Goal: Information Seeking & Learning: Learn about a topic

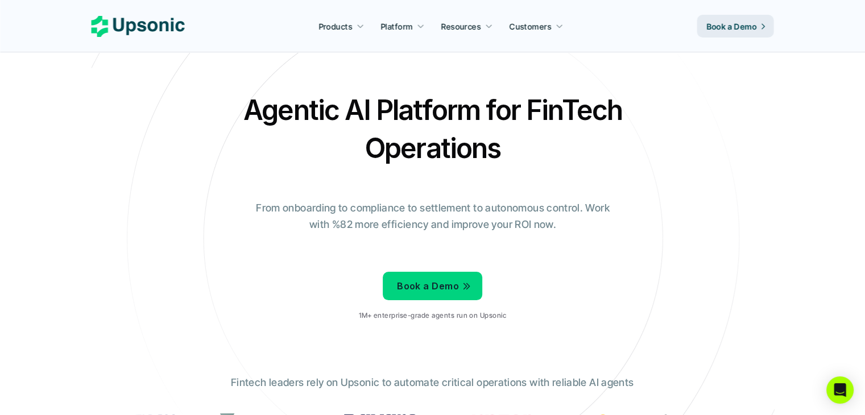
drag, startPoint x: 175, startPoint y: 89, endPoint x: 601, endPoint y: 43, distance: 428.5
drag, startPoint x: 601, startPoint y: 43, endPoint x: 812, endPoint y: 249, distance: 295.1
drag, startPoint x: 812, startPoint y: 248, endPoint x: 694, endPoint y: 303, distance: 130.3
click at [758, 240] on div "Agentic AI Platform for FinTech Operations From onboarding to compliance to set…" at bounding box center [432, 210] width 665 height 239
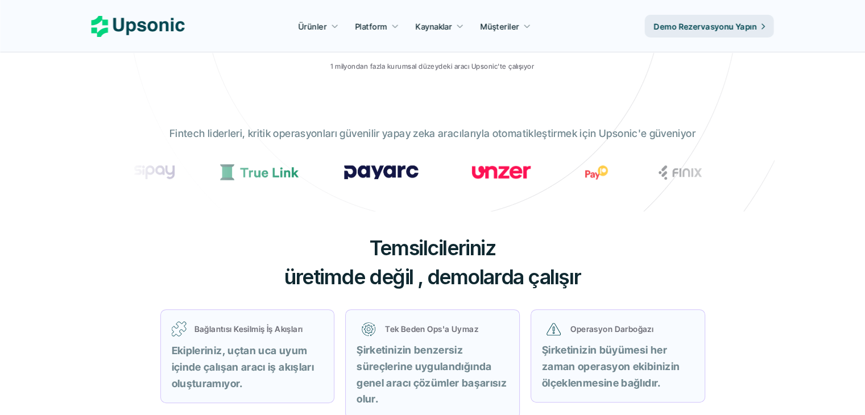
scroll to position [341, 0]
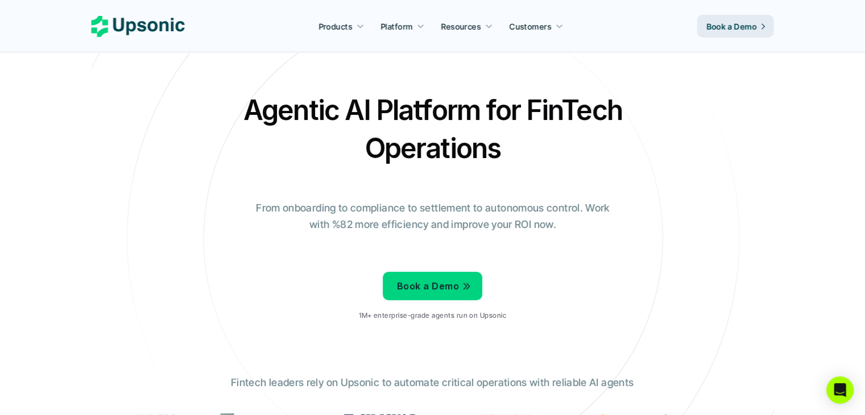
scroll to position [363, 0]
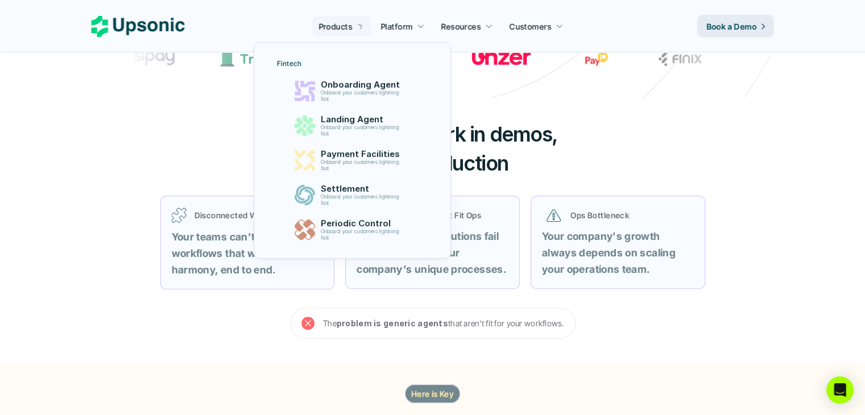
click at [331, 24] on p "Products" at bounding box center [335, 26] width 34 height 12
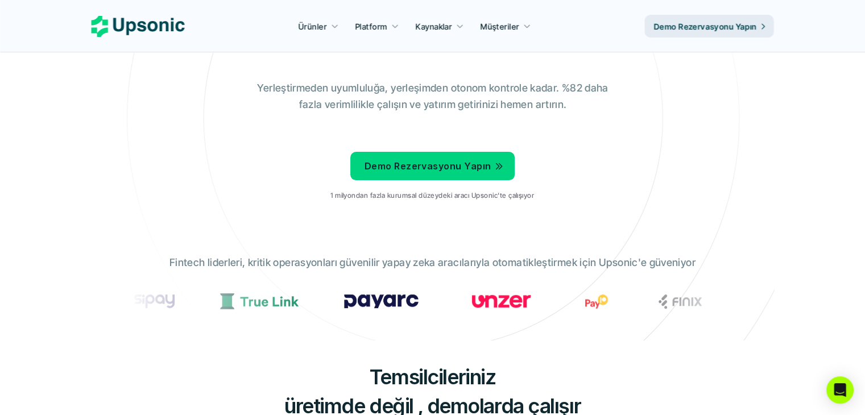
scroll to position [227, 0]
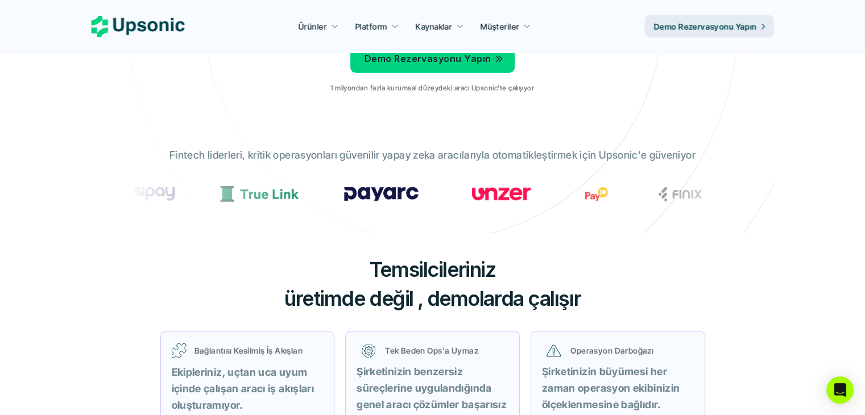
drag, startPoint x: 441, startPoint y: 156, endPoint x: 727, endPoint y: 156, distance: 286.0
click at [727, 156] on div "Fintech liderleri, kritik operasyonları güvenilir yapay zeka aracılarıyla otoma…" at bounding box center [432, 182] width 625 height 86
click at [234, 238] on div "Temsilcileriniz üretimde değil , demolarda çalışır Bağlantısı Kesilmiş İş Akışl…" at bounding box center [433, 372] width 682 height 279
drag, startPoint x: 220, startPoint y: 149, endPoint x: 345, endPoint y: 150, distance: 124.5
click at [345, 150] on font "Fintech liderleri, kritik operasyonları güvenilir yapay zeka aracılarıyla otoma…" at bounding box center [432, 155] width 526 height 12
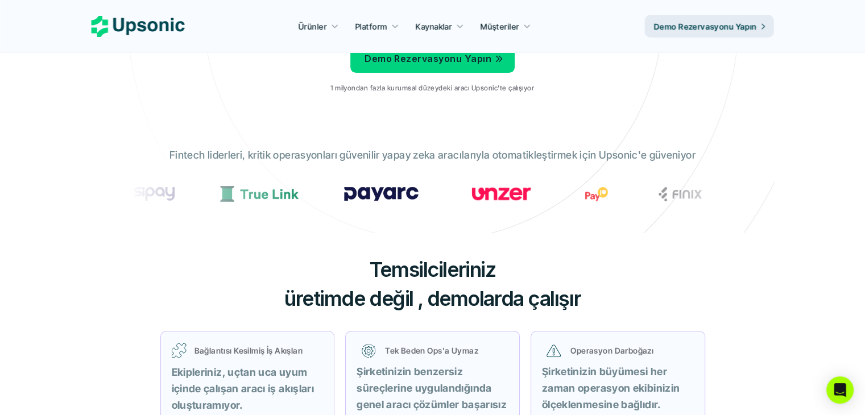
drag, startPoint x: 361, startPoint y: 243, endPoint x: 324, endPoint y: 221, distance: 43.6
click at [361, 242] on div "Temsilcileriniz üretimde değil , demolarda çalışır Bağlantısı Kesilmiş İş Akışl…" at bounding box center [433, 372] width 682 height 279
drag, startPoint x: 531, startPoint y: 192, endPoint x: 648, endPoint y: 228, distance: 123.2
click at [648, 227] on section "FinTech Operasyonları için Agentic AI Platformu Yerleştirmeden uyumluluğa, yerl…" at bounding box center [433, 3] width 682 height 461
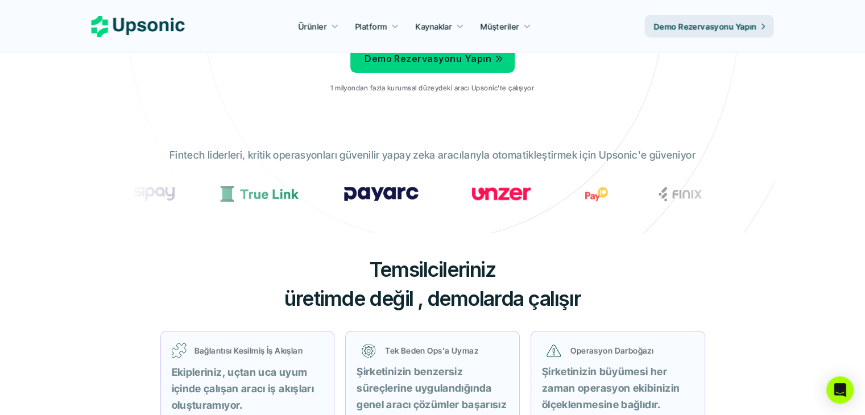
click at [746, 293] on div "Temsilcileriniz üretimde değil , demolarda çalışır Bağlantısı Kesilmiş İş Akışl…" at bounding box center [433, 372] width 682 height 279
drag, startPoint x: 168, startPoint y: 153, endPoint x: 288, endPoint y: 154, distance: 119.4
click at [288, 154] on div "Fintech liderleri, kritik operasyonları güvenilir yapay zeka aracılarıyla otoma…" at bounding box center [432, 182] width 625 height 86
drag, startPoint x: 417, startPoint y: 152, endPoint x: 337, endPoint y: 152, distance: 80.2
click at [337, 152] on font "Fintech liderleri, kritik operasyonları güvenilir yapay zeka aracılarıyla otoma…" at bounding box center [432, 155] width 526 height 12
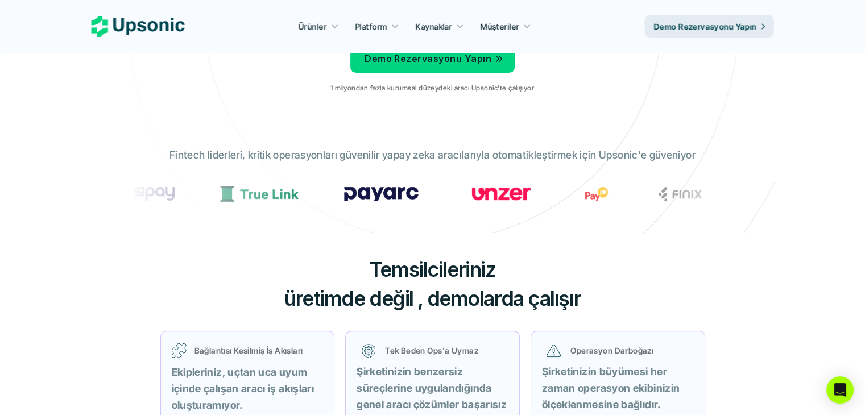
drag, startPoint x: 445, startPoint y: 151, endPoint x: 757, endPoint y: 160, distance: 312.3
click at [757, 160] on section "FinTech Operasyonları için Agentic AI Platformu Yerleştirmeden uyumluluğa, yerl…" at bounding box center [433, 3] width 682 height 461
click at [695, 158] on div "Fintech liderleri, kritik operasyonları güvenilir yapay zeka aracılarıyla otoma…" at bounding box center [432, 182] width 625 height 86
drag, startPoint x: 682, startPoint y: 155, endPoint x: 491, endPoint y: 145, distance: 191.3
click at [492, 145] on div "Fintech liderleri, kritik operasyonları güvenilir yapay zeka aracılarıyla otoma…" at bounding box center [432, 182] width 625 height 86
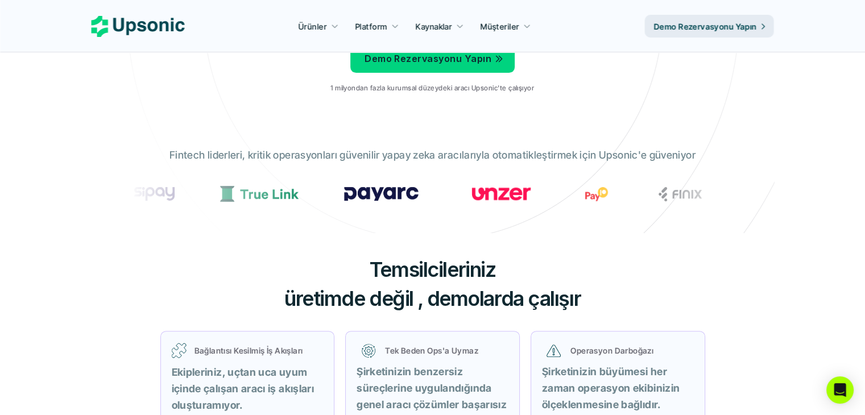
click at [744, 146] on div "Fintech liderleri, kritik operasyonları güvenilir yapay zeka aracılarıyla otoma…" at bounding box center [432, 182] width 625 height 86
drag, startPoint x: 370, startPoint y: 268, endPoint x: 569, endPoint y: 271, distance: 198.5
click at [569, 271] on h3 "Temsilcileriniz üretimde değil , demolarda çalışır" at bounding box center [432, 283] width 341 height 57
click at [653, 293] on div "Temsilcileriniz üretimde değil , demolarda çalışır Bağlantısı Kesilmiş İş Akışl…" at bounding box center [433, 372] width 682 height 279
drag, startPoint x: 598, startPoint y: 308, endPoint x: 311, endPoint y: 233, distance: 296.7
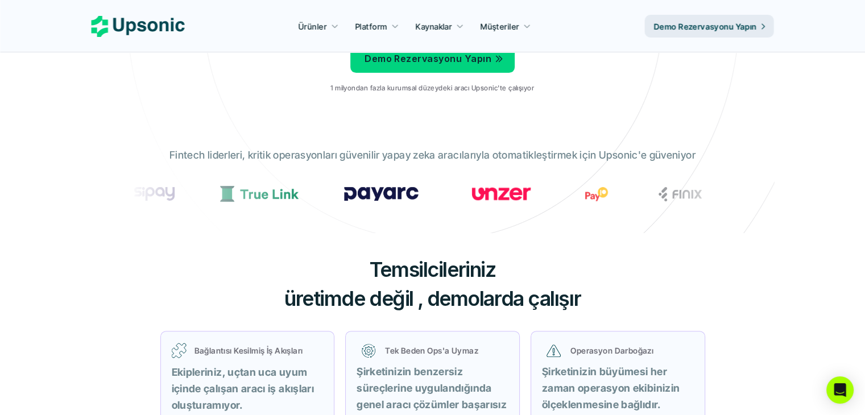
click at [311, 233] on div "Temsilcileriniz üretimde değil , demolarda çalışır Bağlantısı Kesilmiş İş Akışl…" at bounding box center [433, 372] width 682 height 279
click at [209, 287] on div "Temsilcileriniz üretimde değil , demolarda çalışır Bağlantısı Kesilmiş İş Akışl…" at bounding box center [433, 372] width 682 height 279
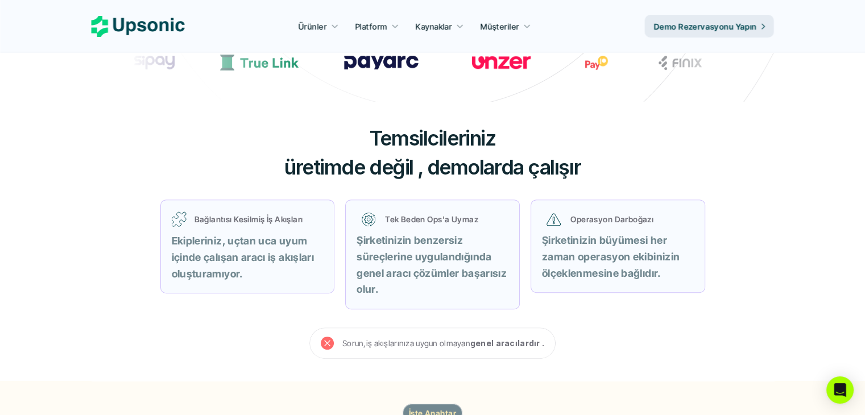
scroll to position [341, 0]
